Goal: Task Accomplishment & Management: Manage account settings

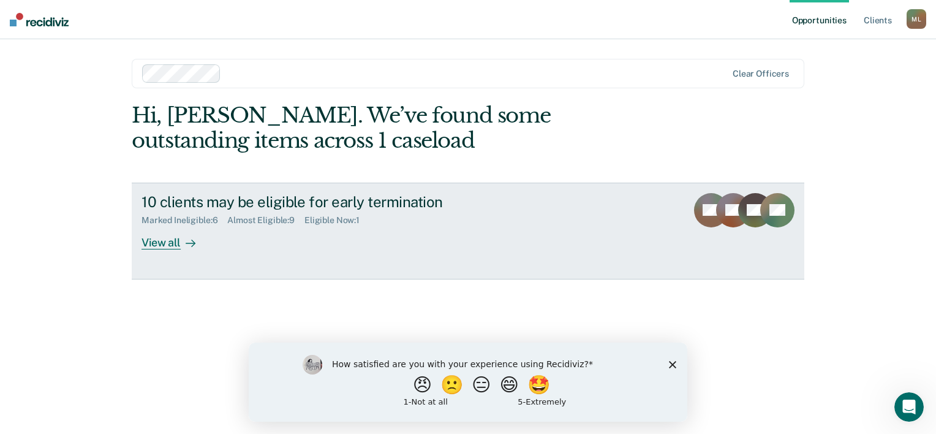
click at [164, 245] on div "View all" at bounding box center [175, 237] width 69 height 24
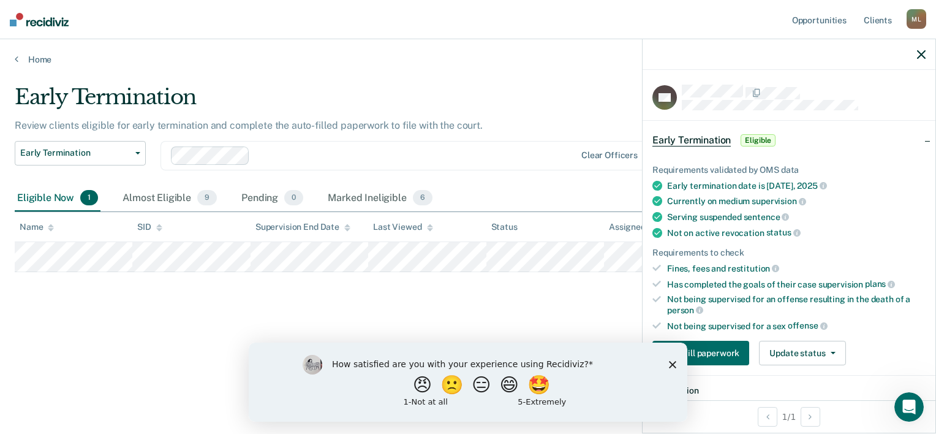
click at [674, 363] on polygon "Close survey" at bounding box center [672, 363] width 7 height 7
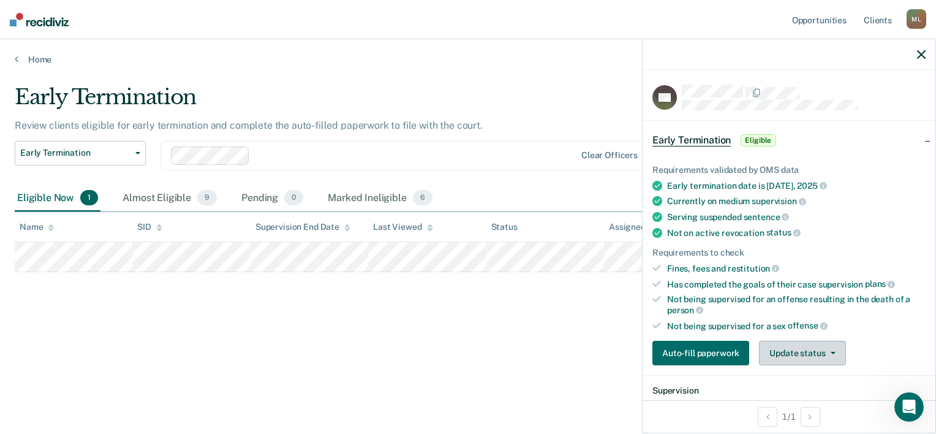
click at [838, 349] on button "Update status" at bounding box center [802, 353] width 86 height 25
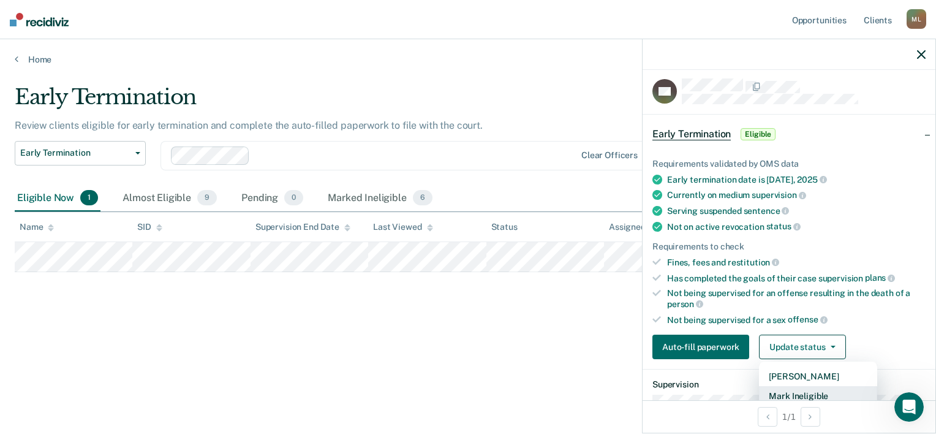
click at [834, 386] on button "Mark Ineligible" at bounding box center [818, 396] width 118 height 20
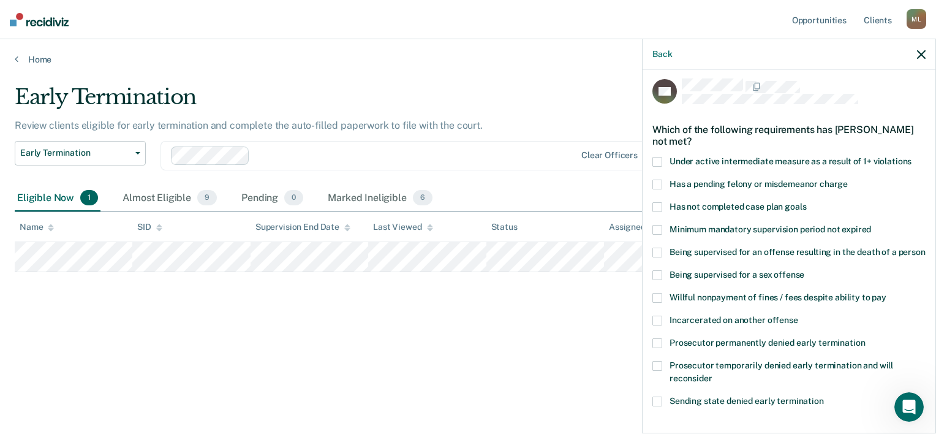
click at [657, 208] on span at bounding box center [657, 207] width 10 height 10
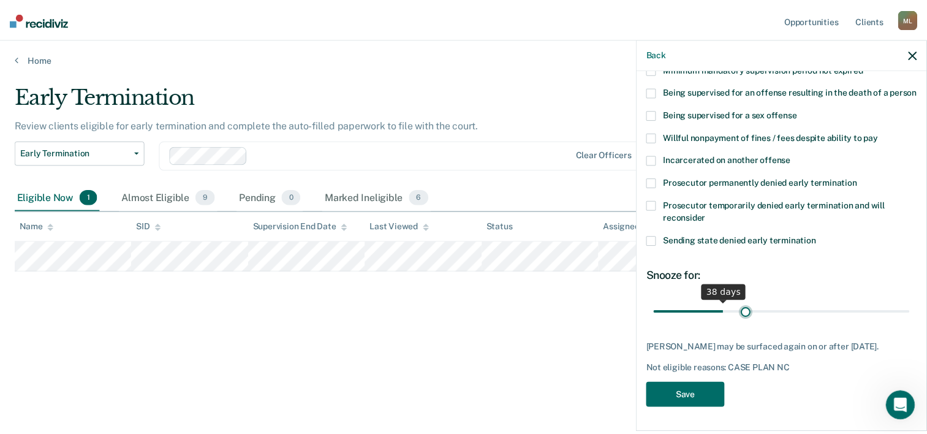
scroll to position [177, 0]
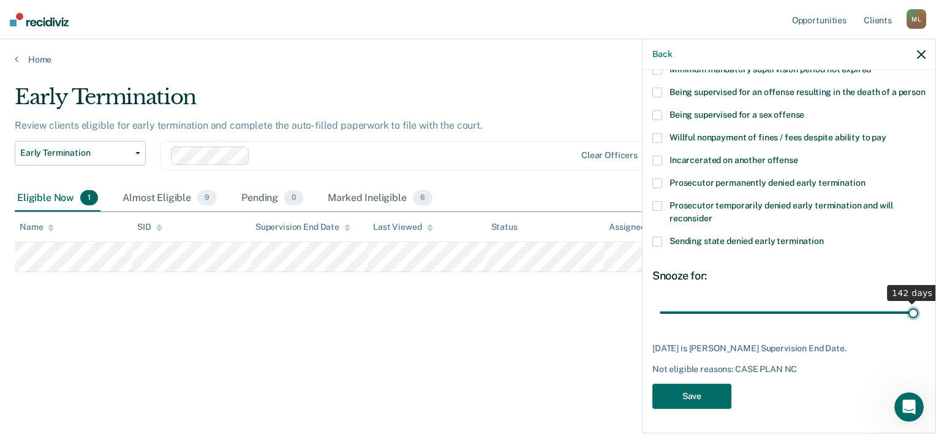
drag, startPoint x: 713, startPoint y: 303, endPoint x: 916, endPoint y: 302, distance: 203.4
type input "142"
click at [916, 302] on input "range" at bounding box center [789, 312] width 258 height 21
click at [701, 399] on button "Save" at bounding box center [691, 395] width 79 height 25
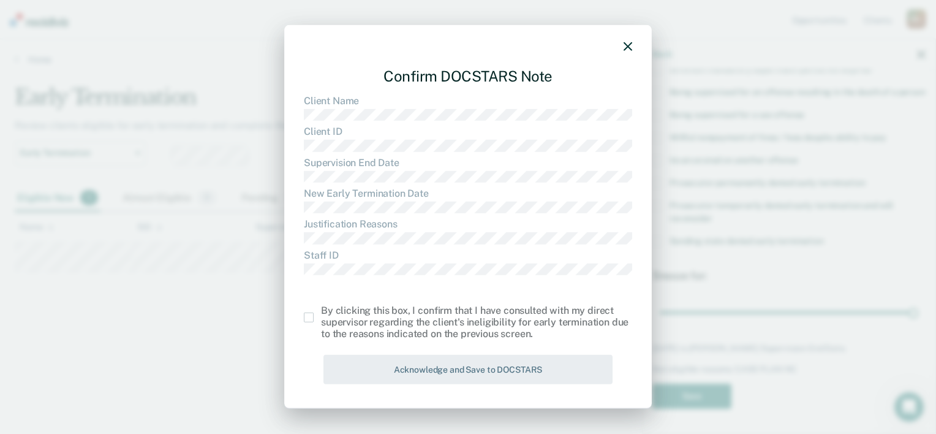
click at [311, 323] on div "By clicking this box, I confirm that I have consulted with my direct supervisor…" at bounding box center [468, 322] width 328 height 36
click at [307, 314] on span at bounding box center [309, 317] width 10 height 10
click at [321, 312] on input "checkbox" at bounding box center [321, 312] width 0 height 0
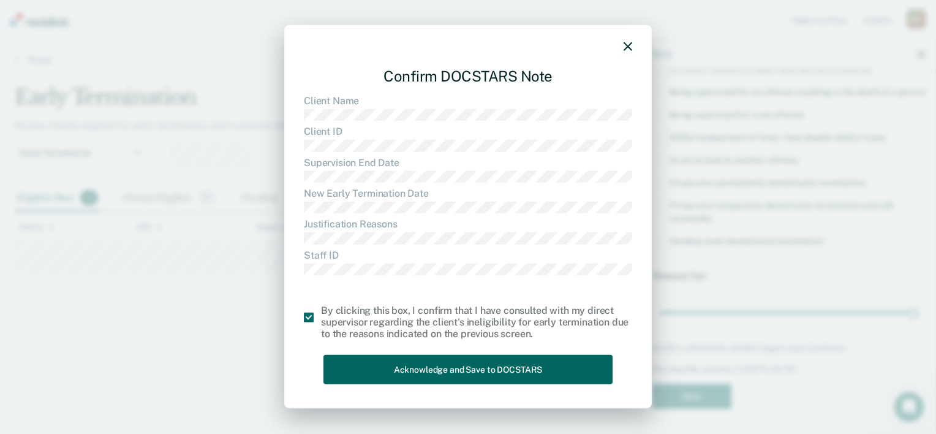
click at [374, 370] on button "Acknowledge and Save to DOCSTARS" at bounding box center [467, 369] width 289 height 30
